Goal: Entertainment & Leisure: Consume media (video, audio)

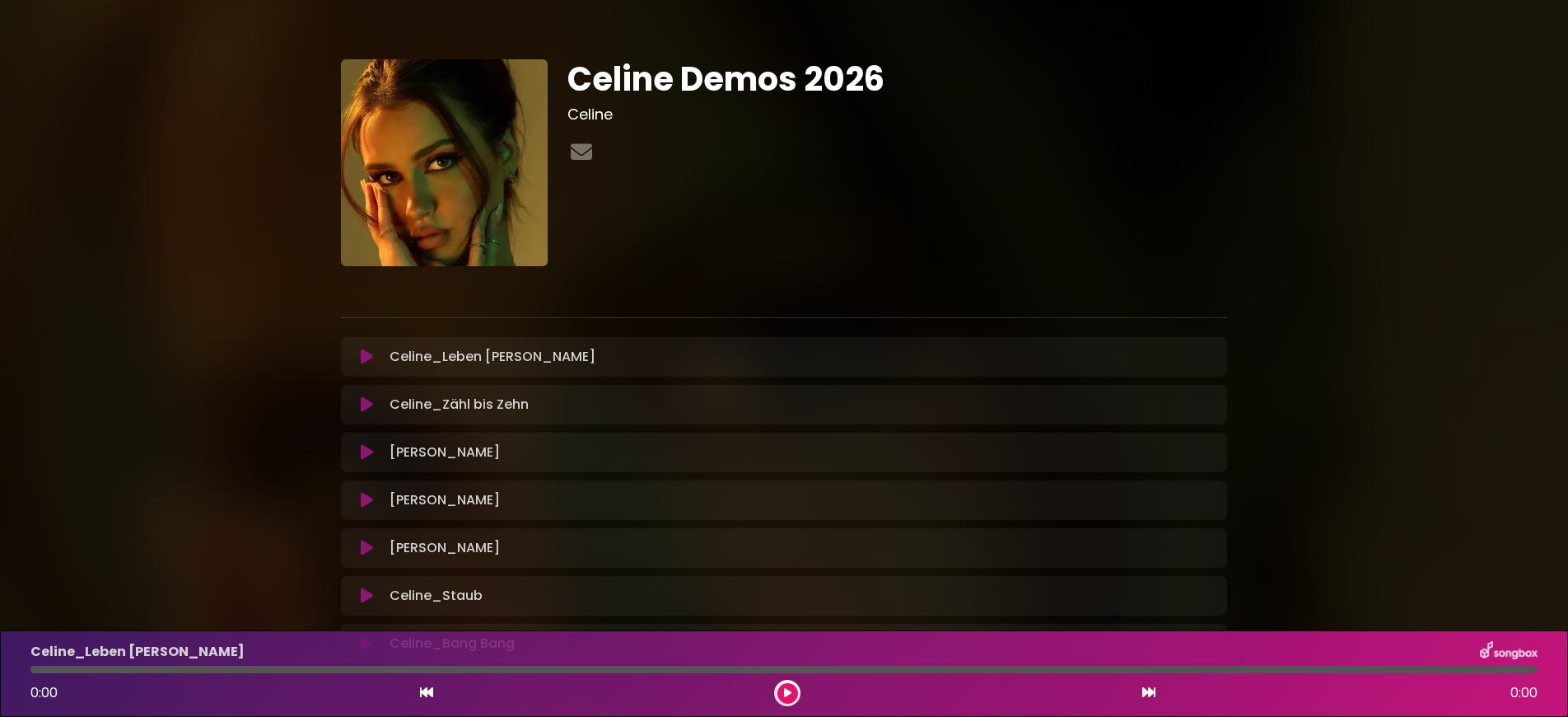
click at [369, 355] on icon at bounding box center [367, 357] width 12 height 17
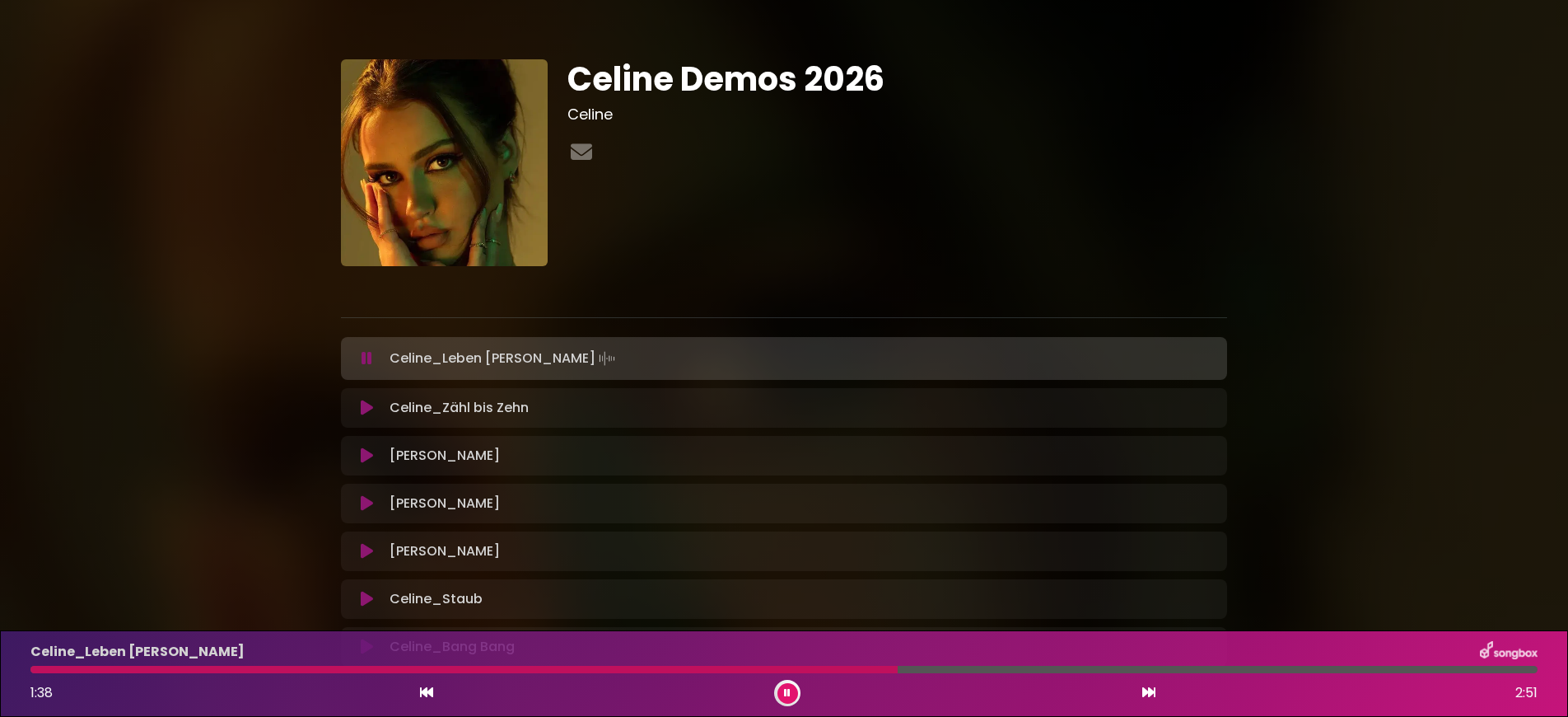
click at [366, 358] on icon at bounding box center [367, 358] width 11 height 17
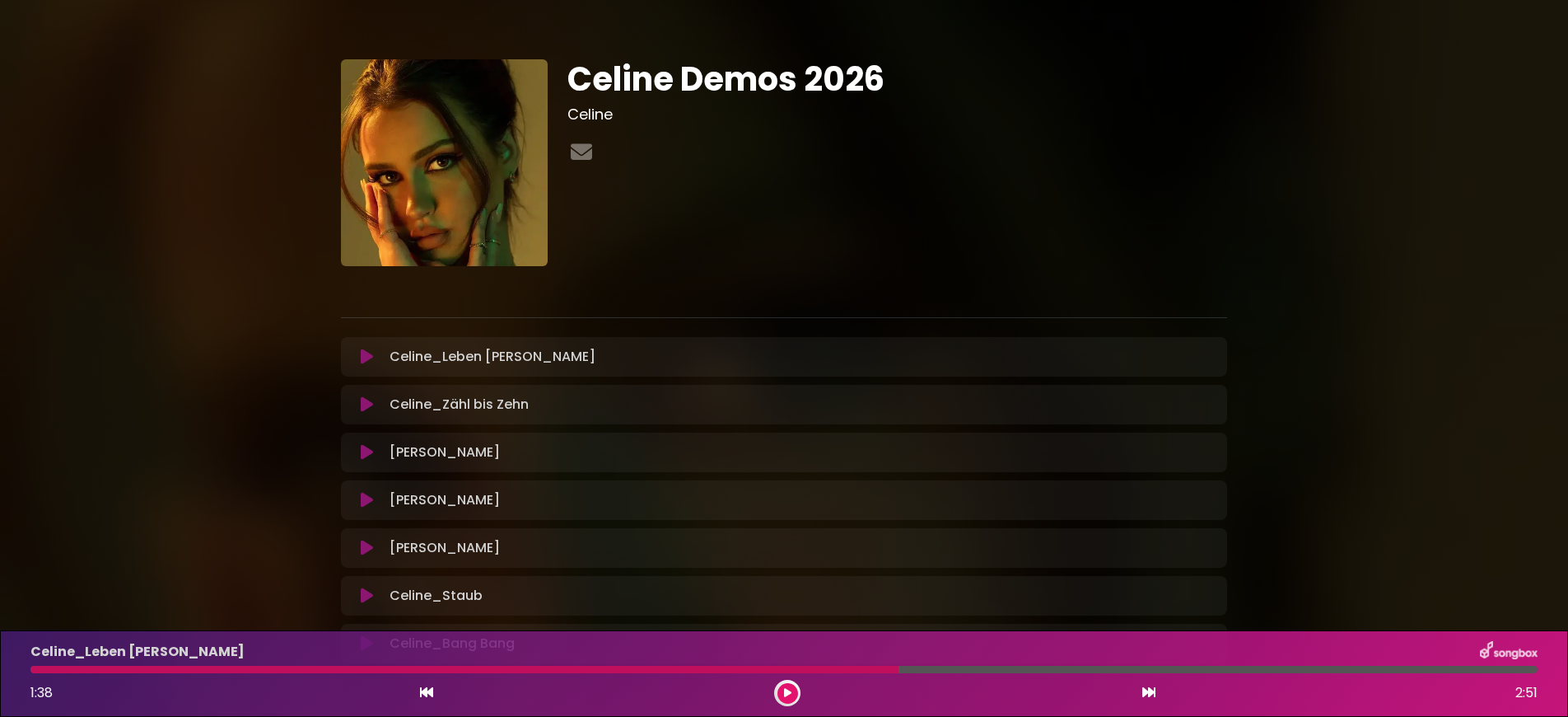
click at [791, 672] on div at bounding box center [465, 669] width 868 height 7
click at [364, 355] on icon at bounding box center [367, 357] width 12 height 17
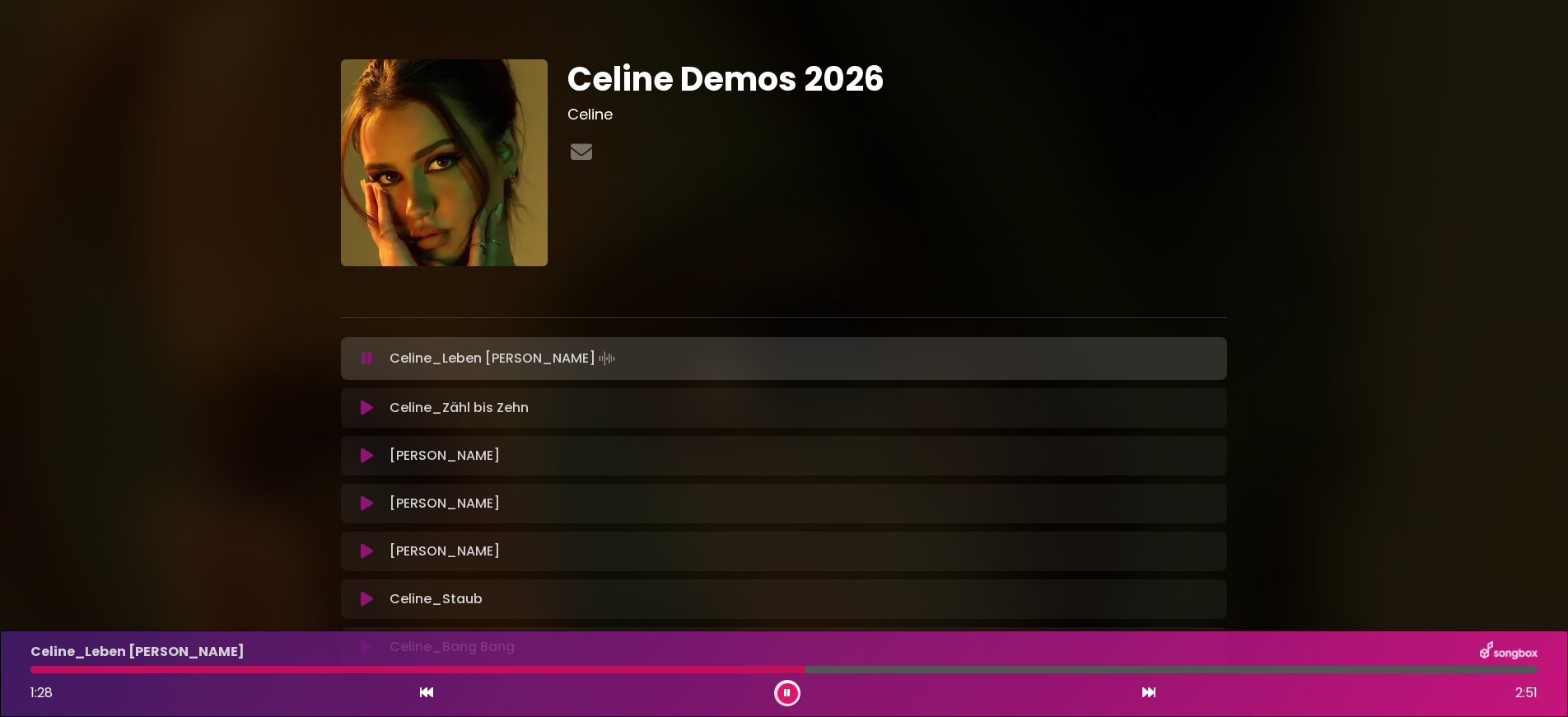
click at [700, 669] on div at bounding box center [418, 669] width 775 height 7
click at [687, 671] on div at bounding box center [366, 669] width 671 height 7
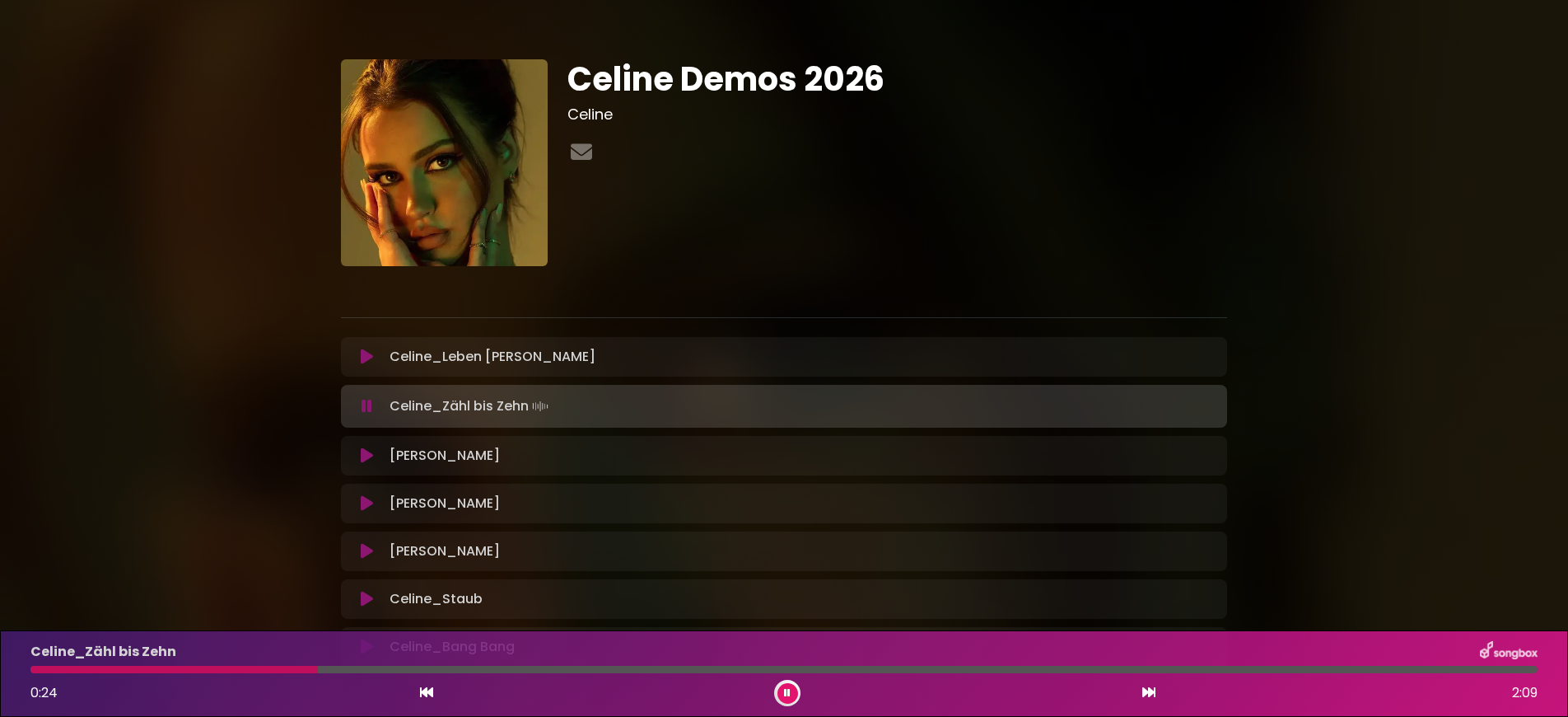
click at [366, 414] on icon at bounding box center [367, 406] width 11 height 17
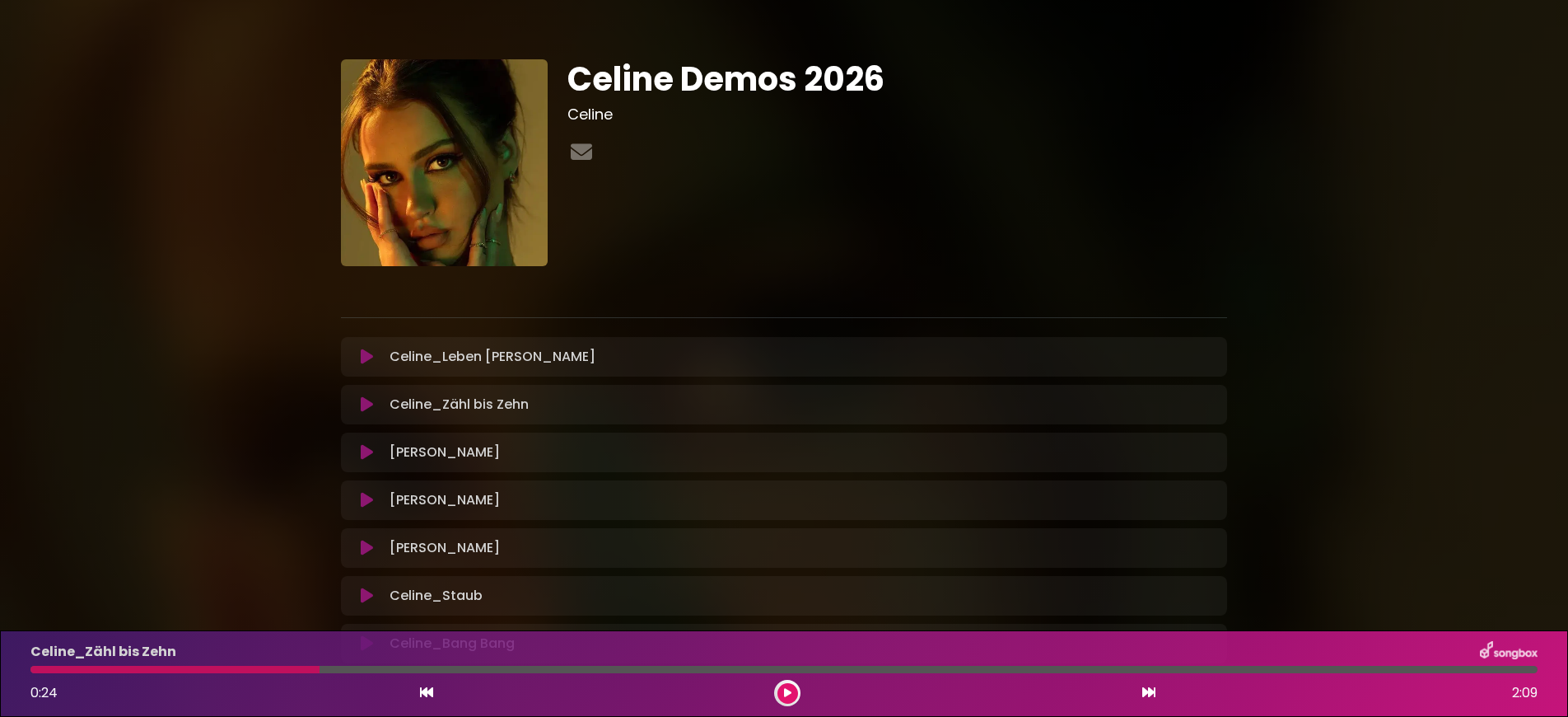
click at [362, 406] on icon at bounding box center [367, 404] width 12 height 17
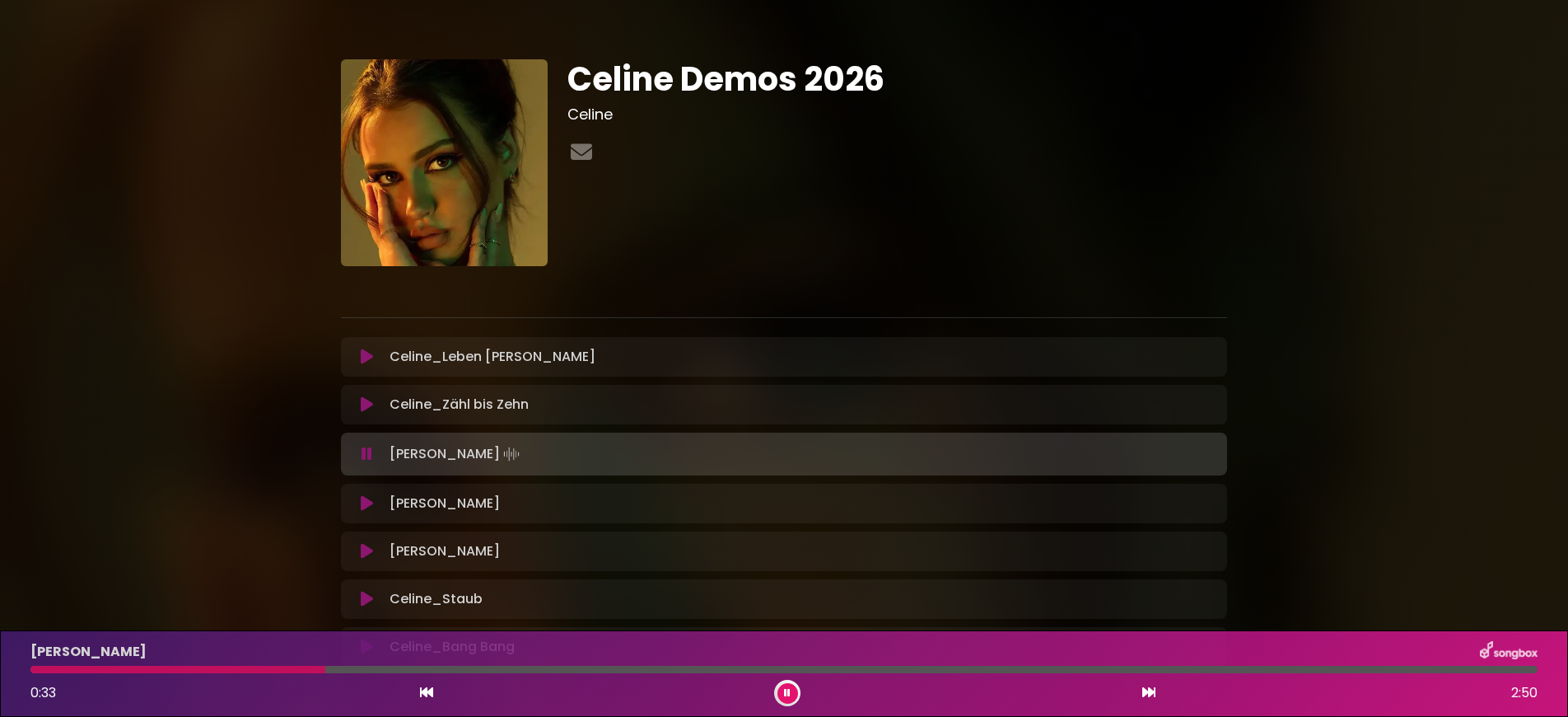
click at [795, 696] on button at bounding box center [787, 693] width 20 height 20
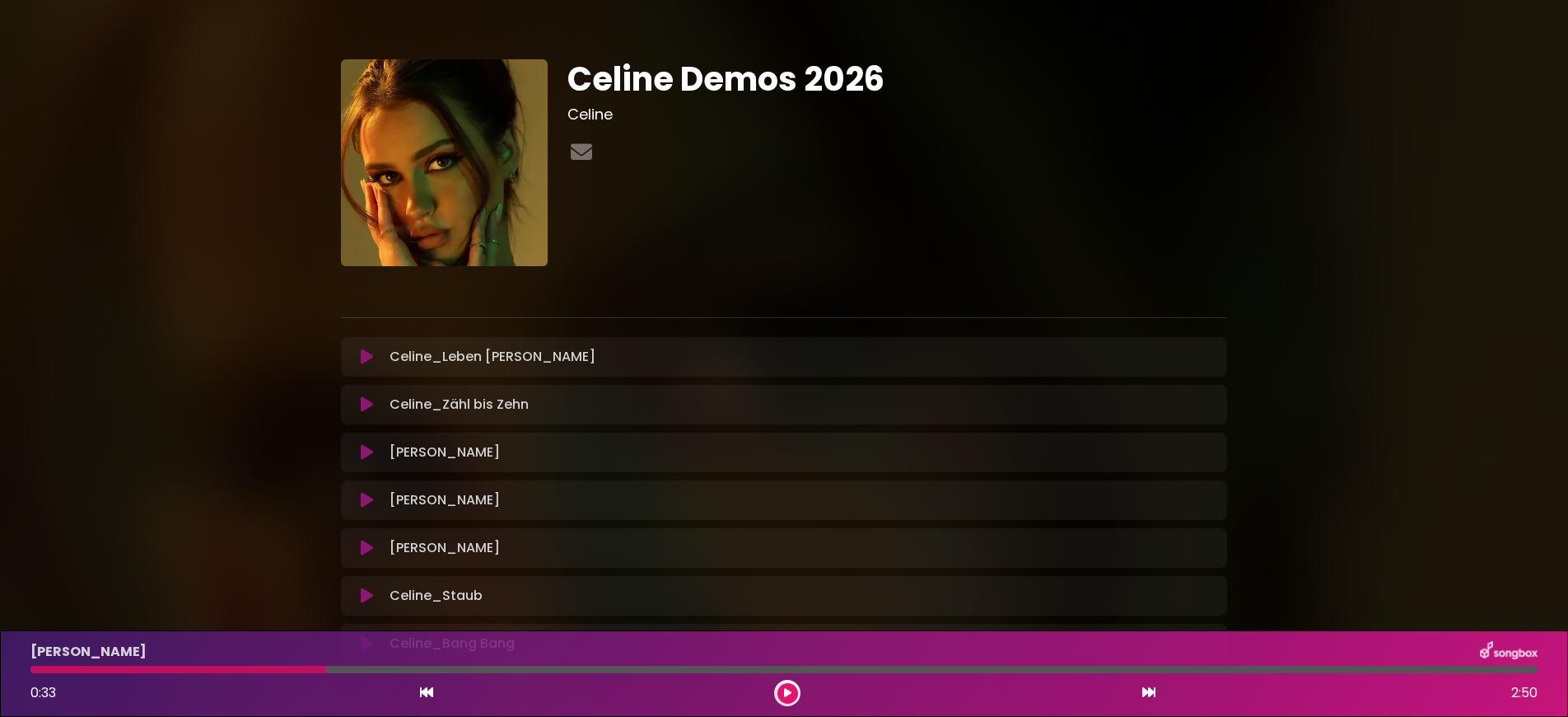
click at [778, 694] on button at bounding box center [787, 693] width 20 height 20
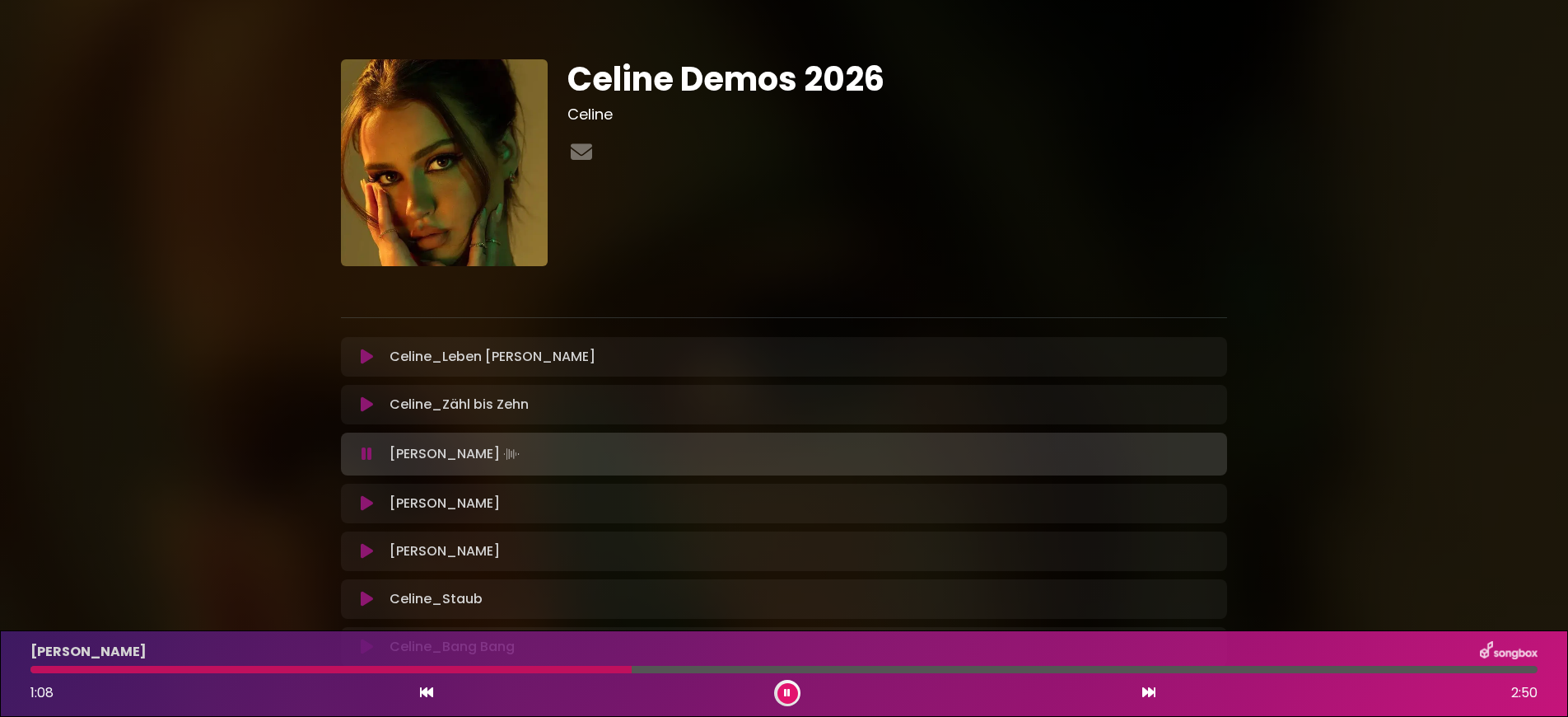
click at [790, 694] on icon at bounding box center [787, 692] width 6 height 10
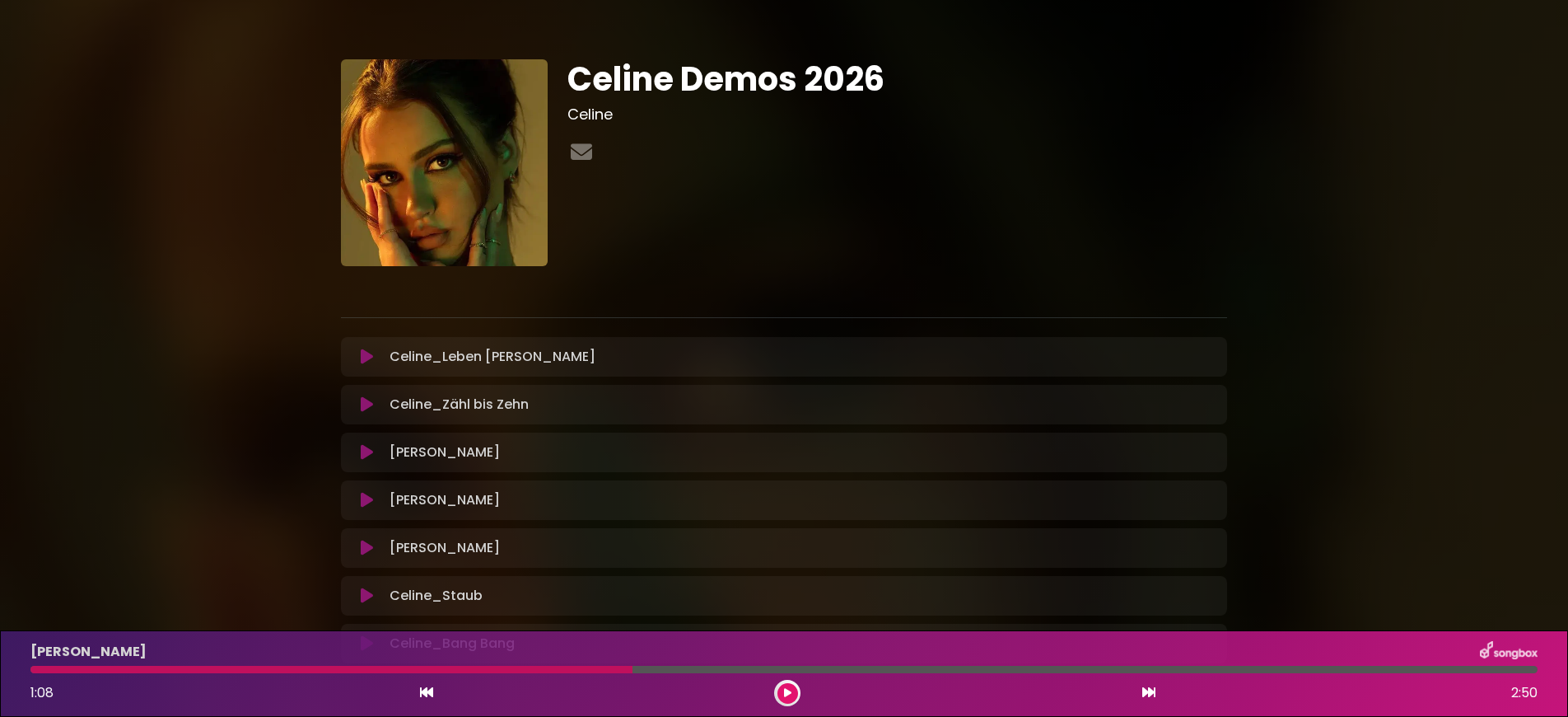
click at [794, 693] on button at bounding box center [787, 693] width 20 height 20
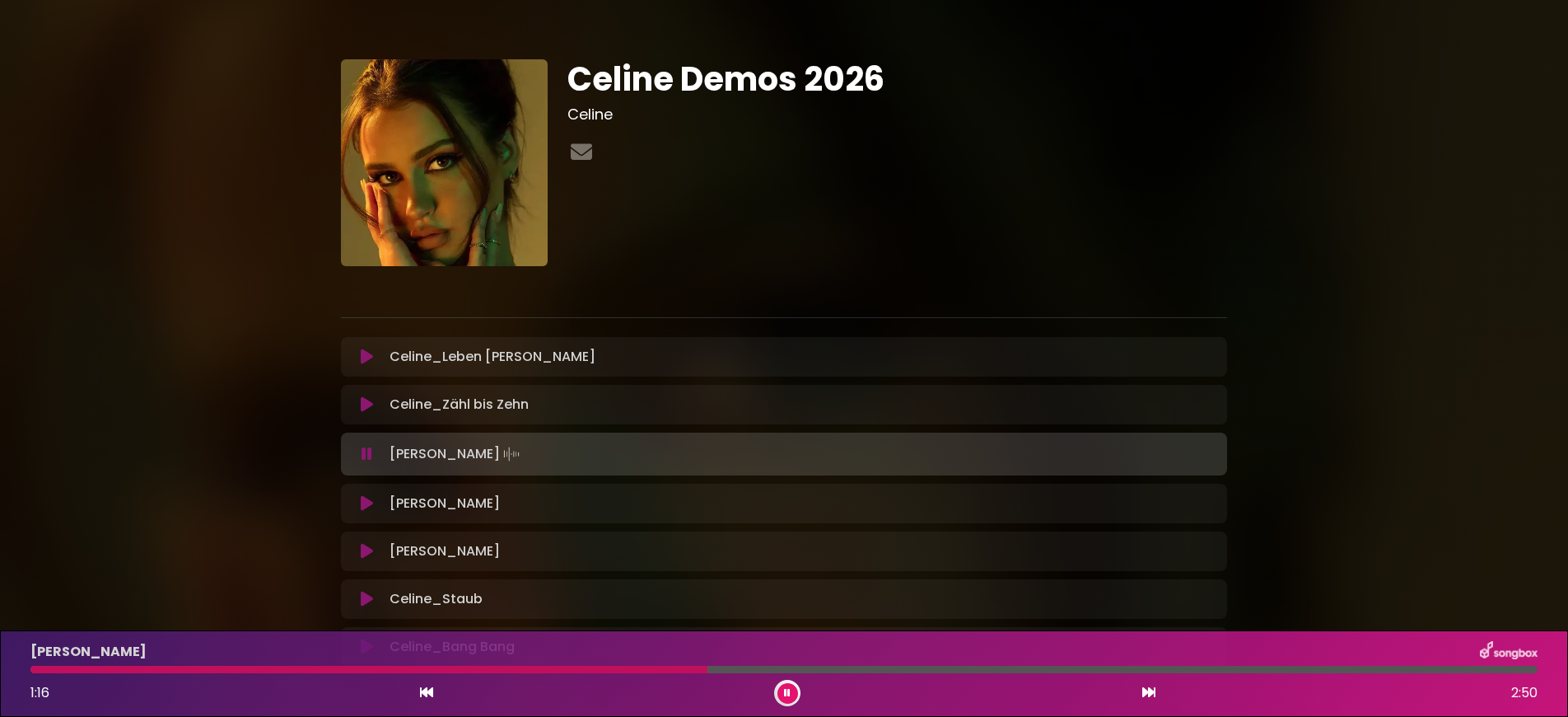
click at [788, 690] on icon at bounding box center [787, 692] width 6 height 10
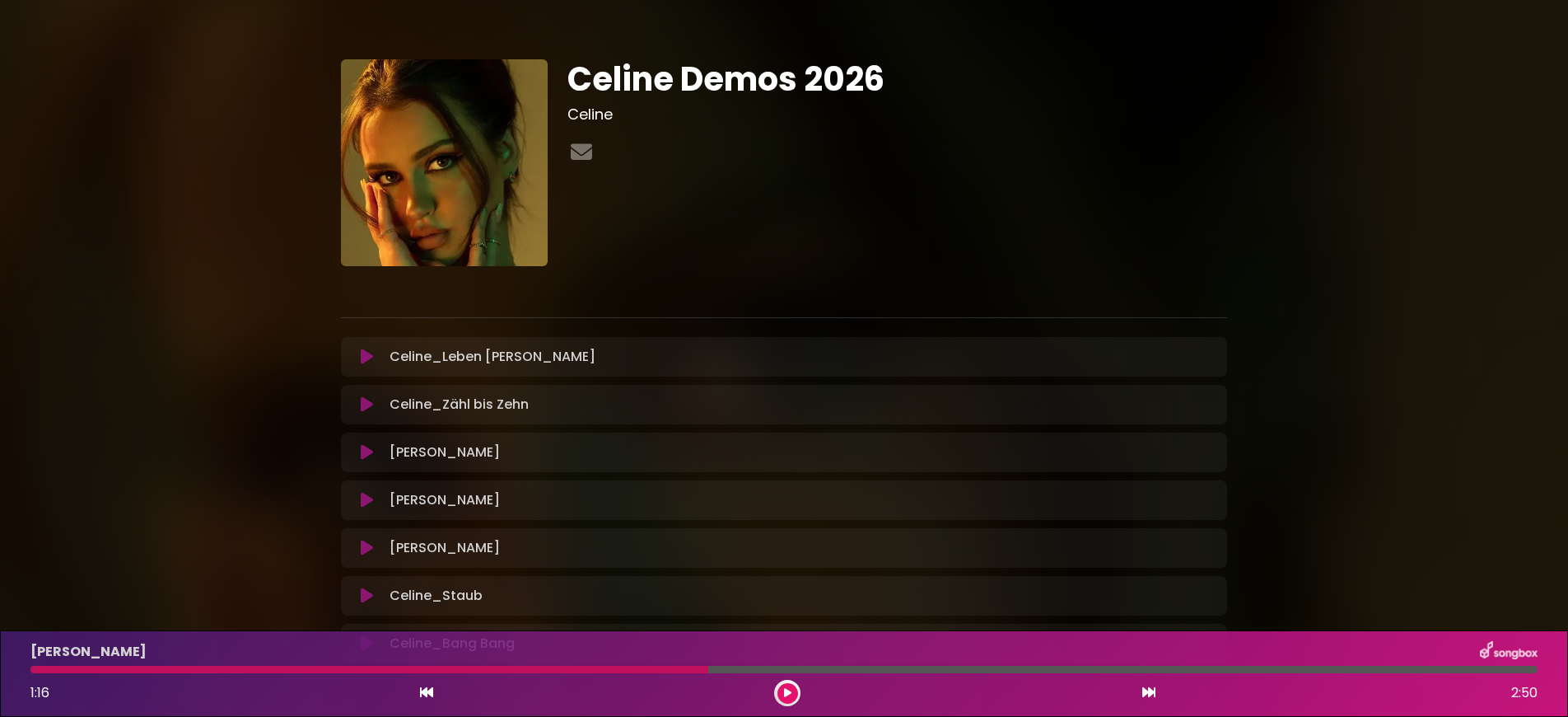
click at [786, 697] on icon at bounding box center [788, 692] width 7 height 10
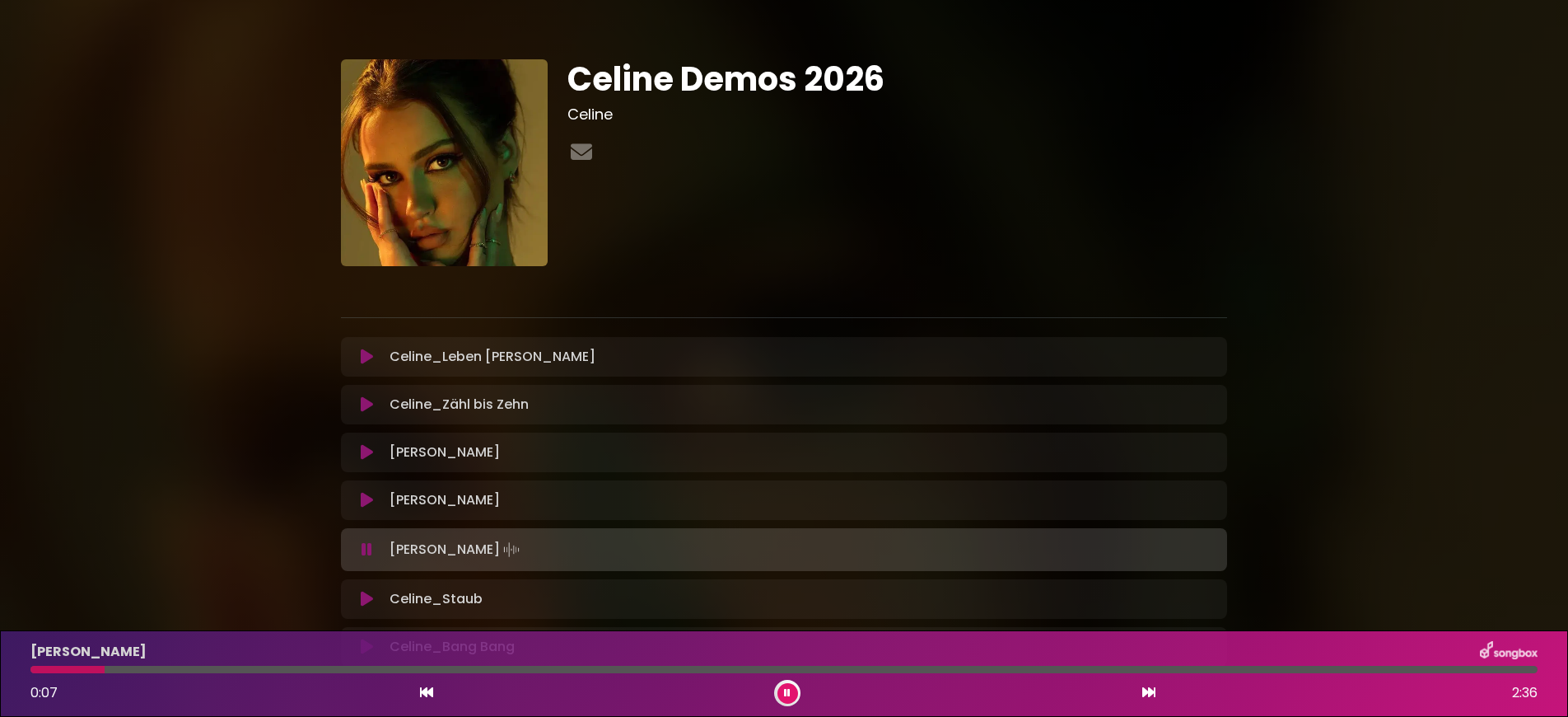
click at [780, 691] on button at bounding box center [787, 693] width 20 height 20
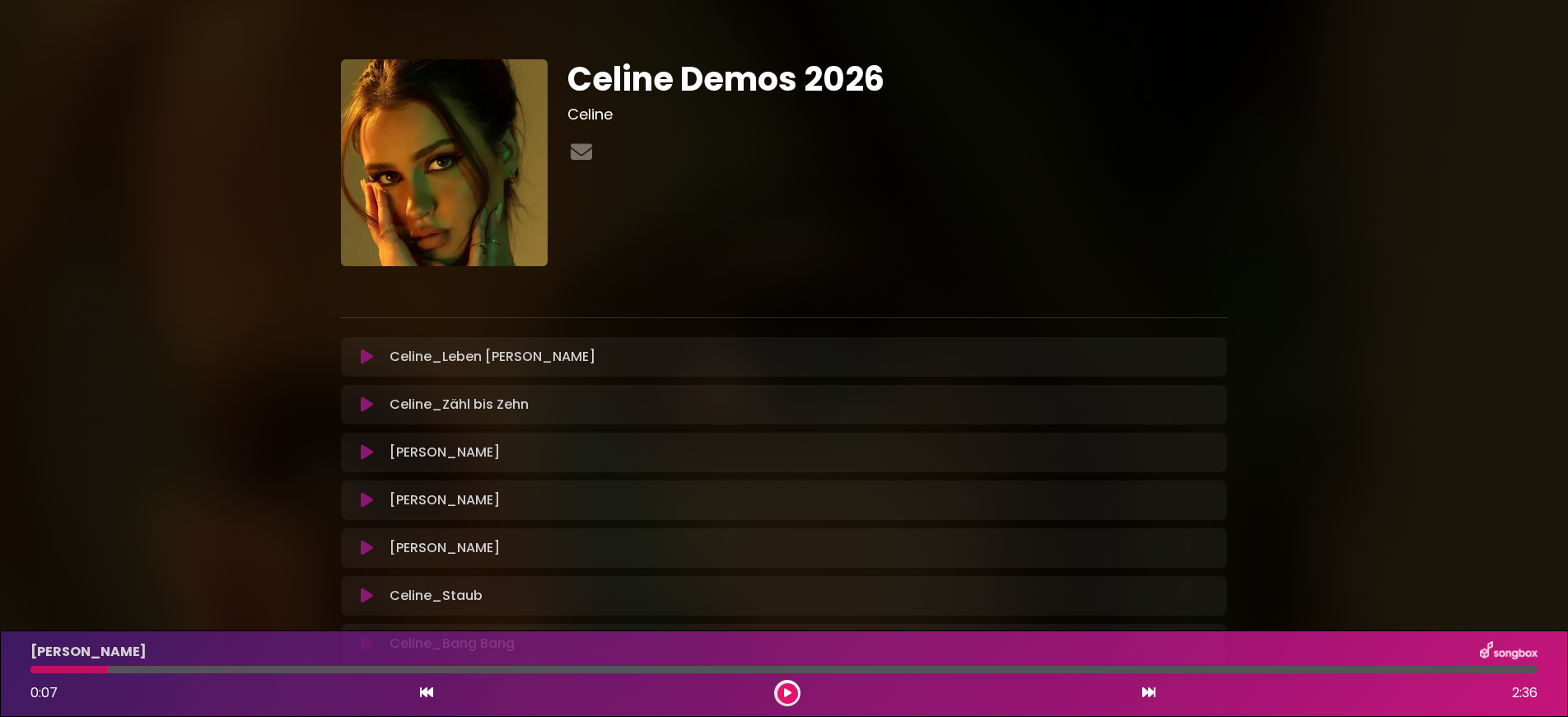
click at [777, 687] on div at bounding box center [787, 693] width 26 height 26
click at [785, 693] on icon at bounding box center [788, 692] width 7 height 10
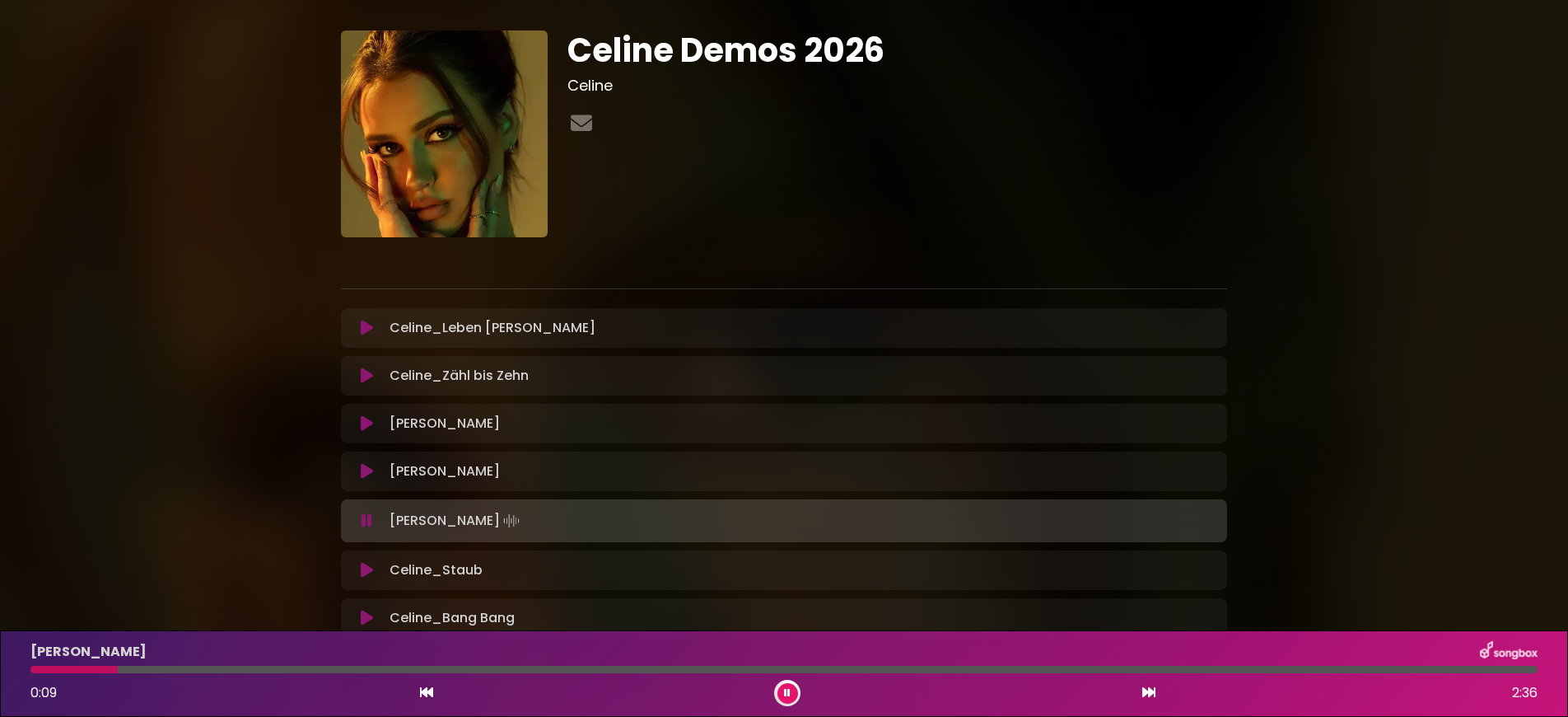
scroll to position [76, 0]
